Goal: Check status: Check status

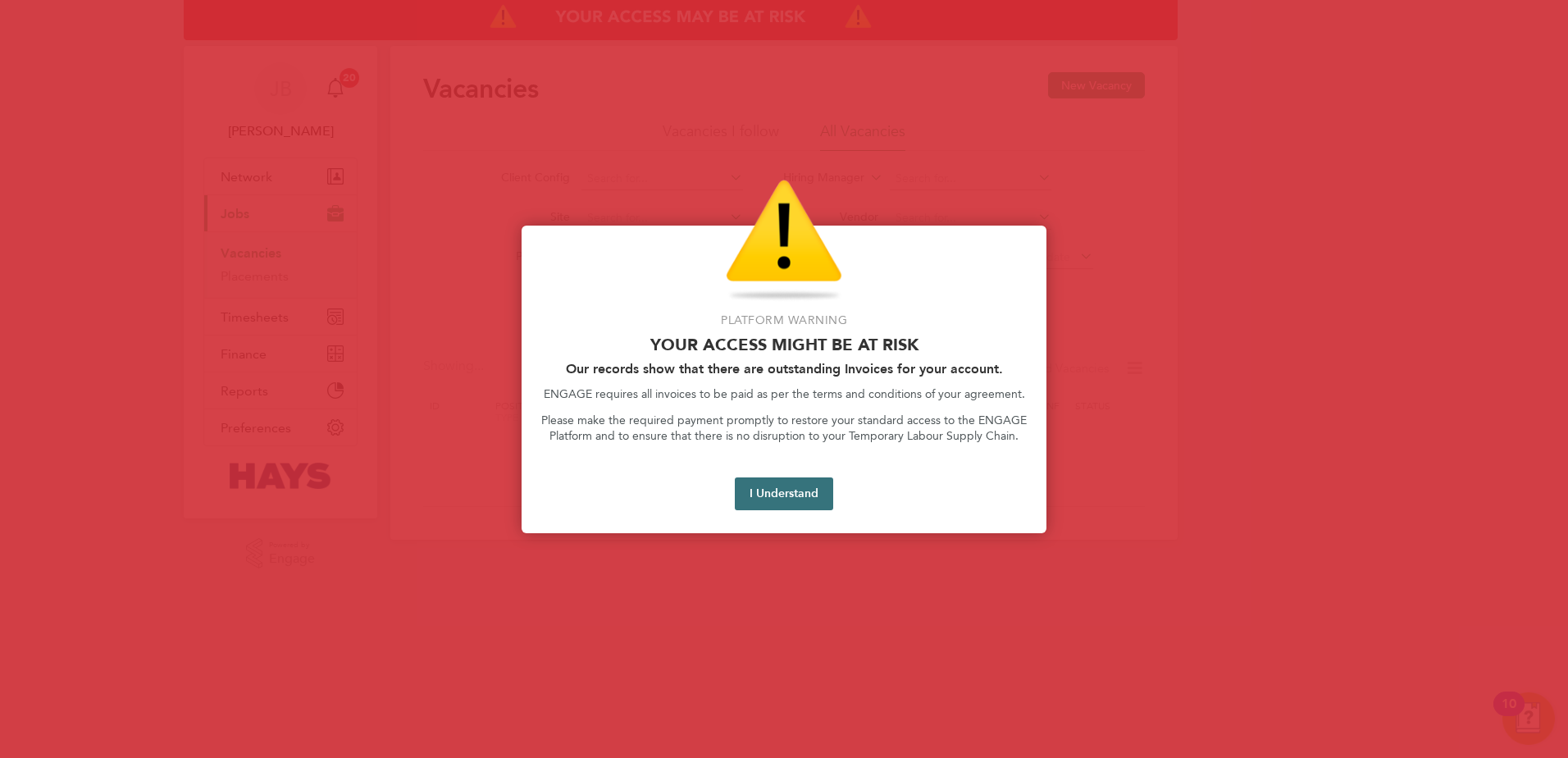
click at [803, 491] on button "I Understand" at bounding box center [784, 494] width 98 height 33
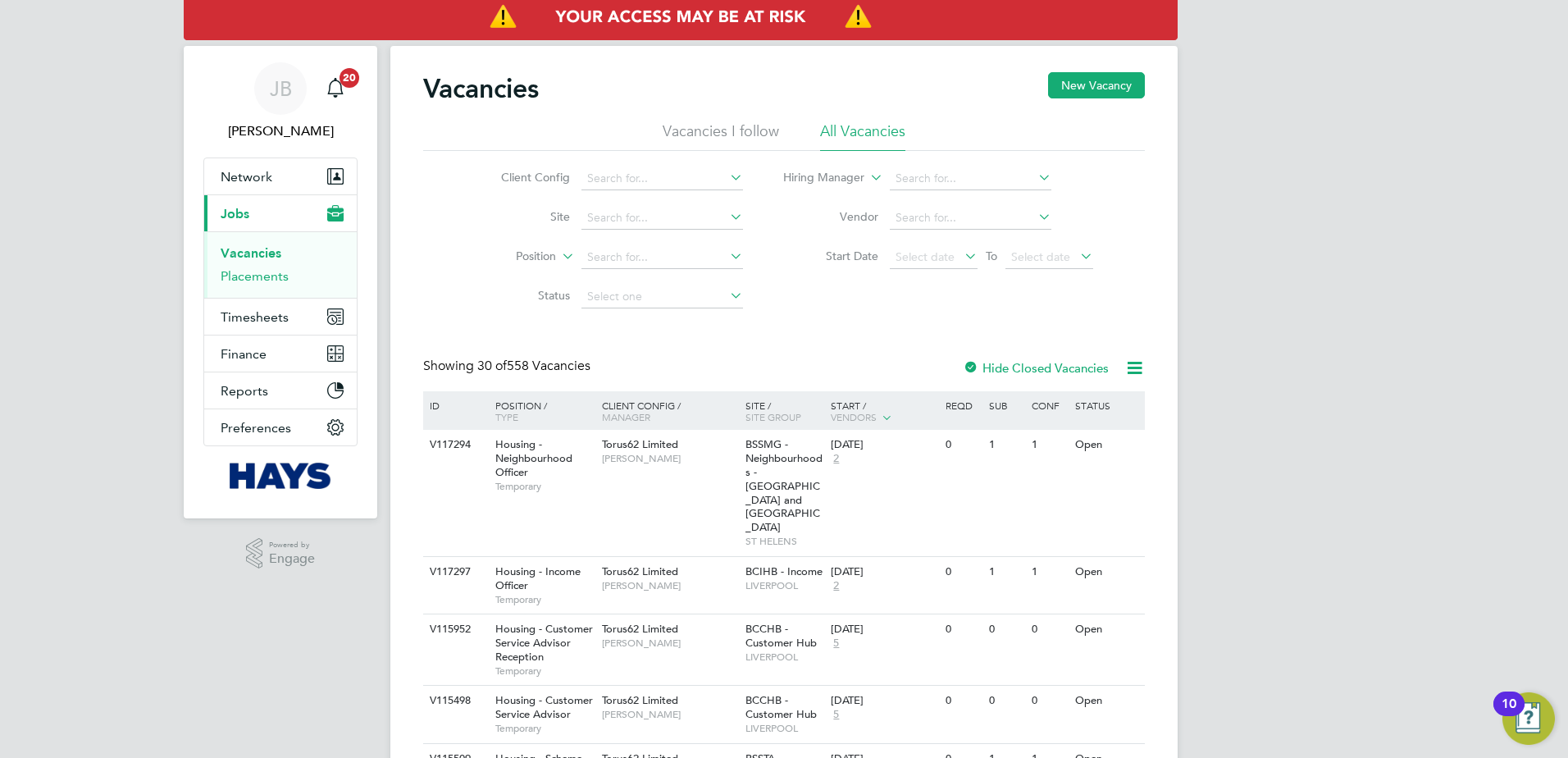
click at [268, 276] on link "Placements" at bounding box center [255, 275] width 68 height 15
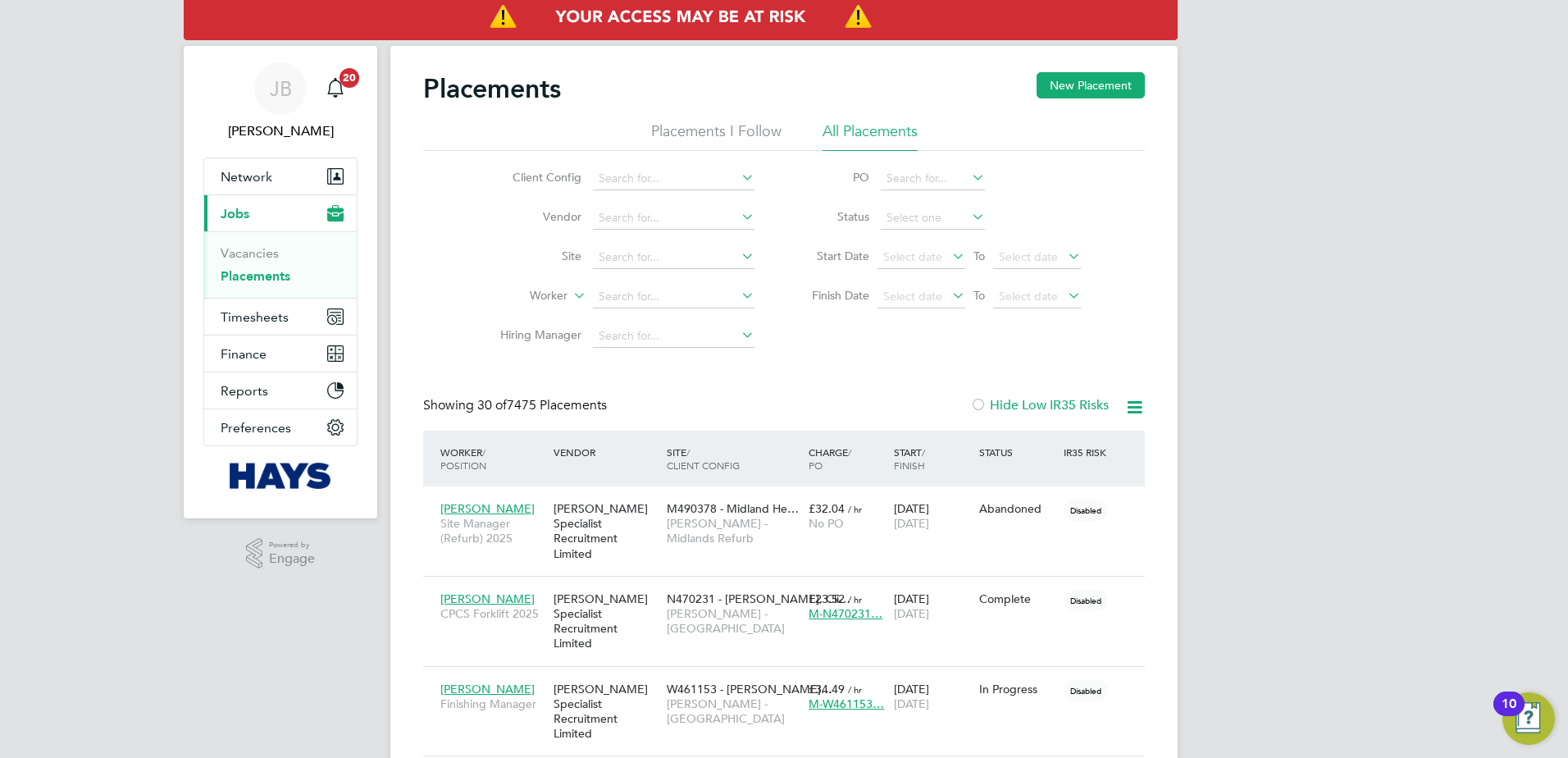
click at [969, 217] on icon at bounding box center [969, 216] width 0 height 23
click at [969, 224] on icon at bounding box center [969, 216] width 0 height 23
click at [665, 294] on input at bounding box center [674, 296] width 162 height 23
click at [622, 295] on input "[PERSON_NAME]" at bounding box center [674, 296] width 162 height 23
click at [614, 295] on input "[PERSON_NAME]" at bounding box center [674, 296] width 162 height 23
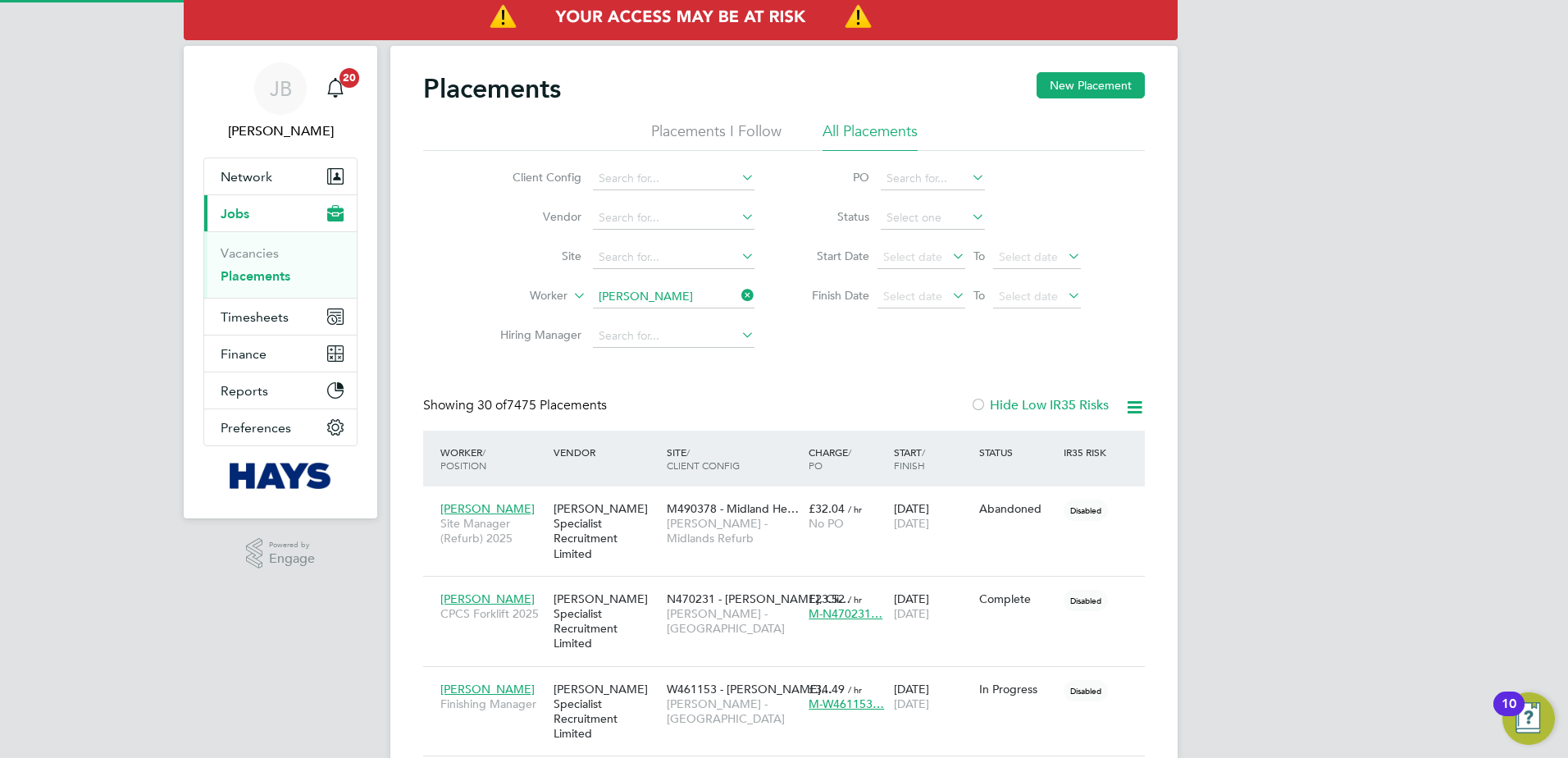
click at [697, 319] on b "[PERSON_NAME]" at bounding box center [744, 319] width 95 height 14
type input "[PERSON_NAME]"
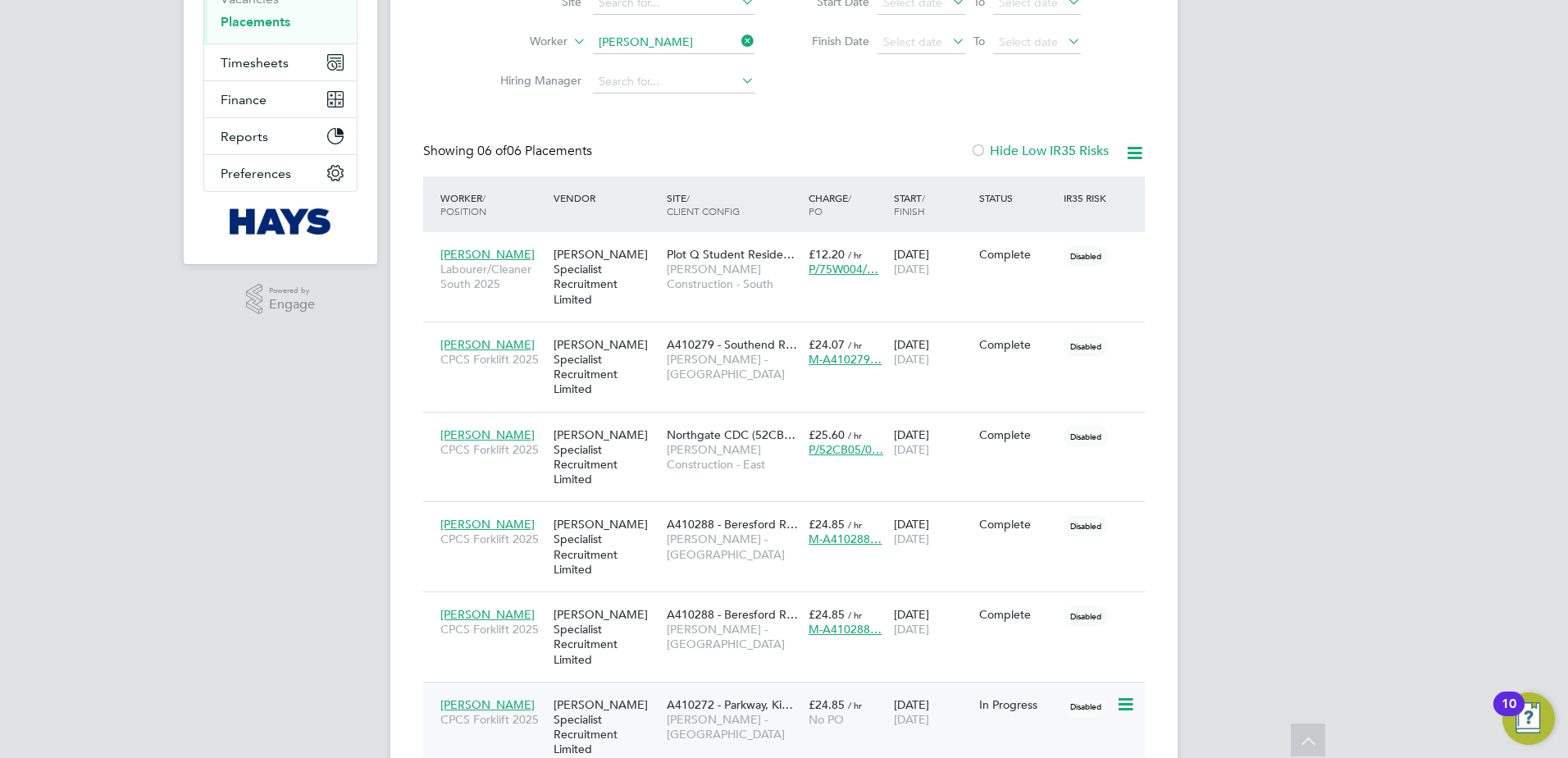
click at [1024, 689] on div "In Progress" at bounding box center [1018, 704] width 85 height 31
